Goal: Task Accomplishment & Management: Manage account settings

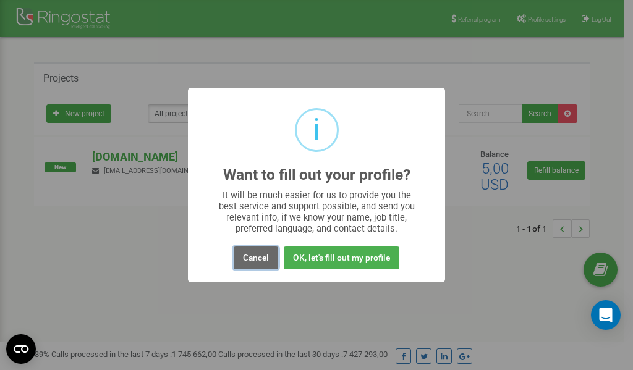
click at [255, 260] on button "Cancel" at bounding box center [256, 258] width 45 height 23
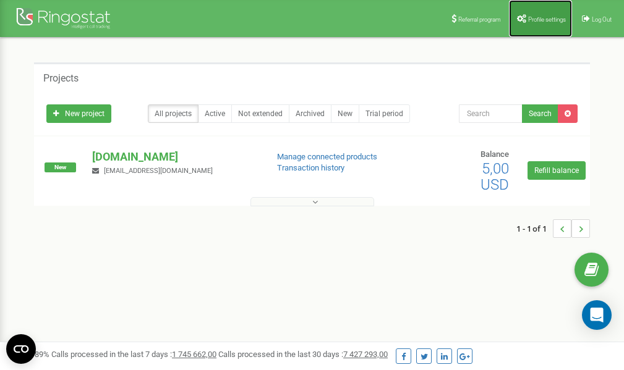
click at [539, 15] on link "Profile settings" at bounding box center [540, 18] width 63 height 37
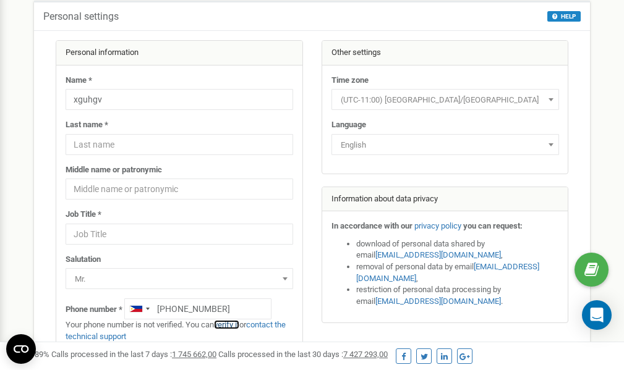
click at [231, 325] on link "verify it" at bounding box center [226, 324] width 25 height 9
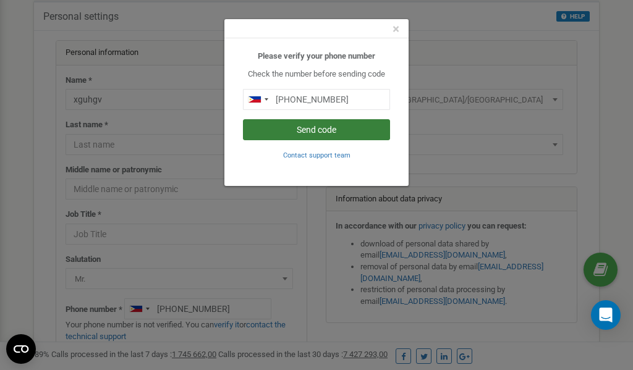
click at [322, 133] on button "Send code" at bounding box center [316, 129] width 147 height 21
